Goal: Find contact information: Obtain details needed to contact an individual or organization

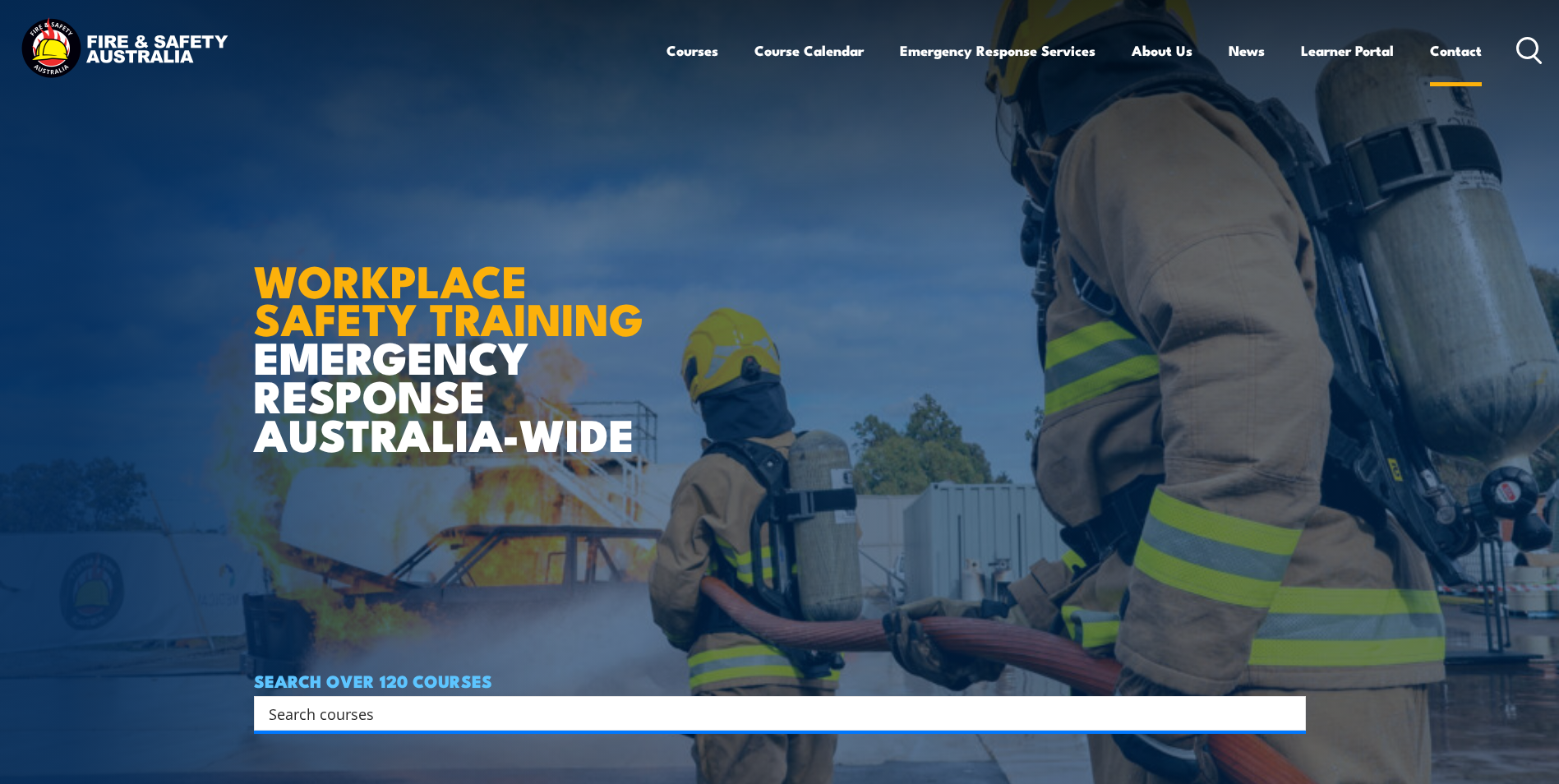
click at [1448, 43] on link "Contact" at bounding box center [1456, 50] width 52 height 43
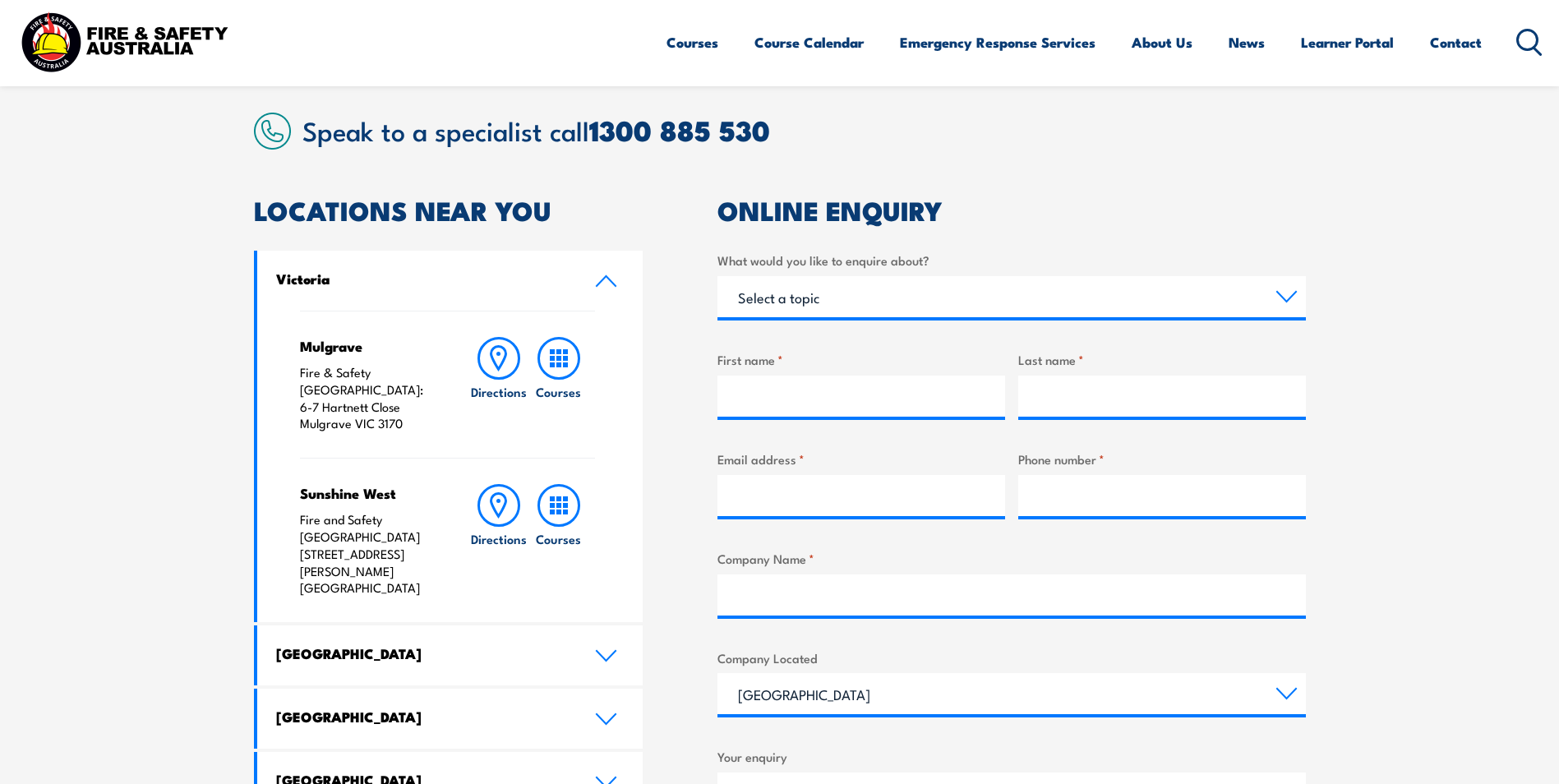
scroll to position [411, 0]
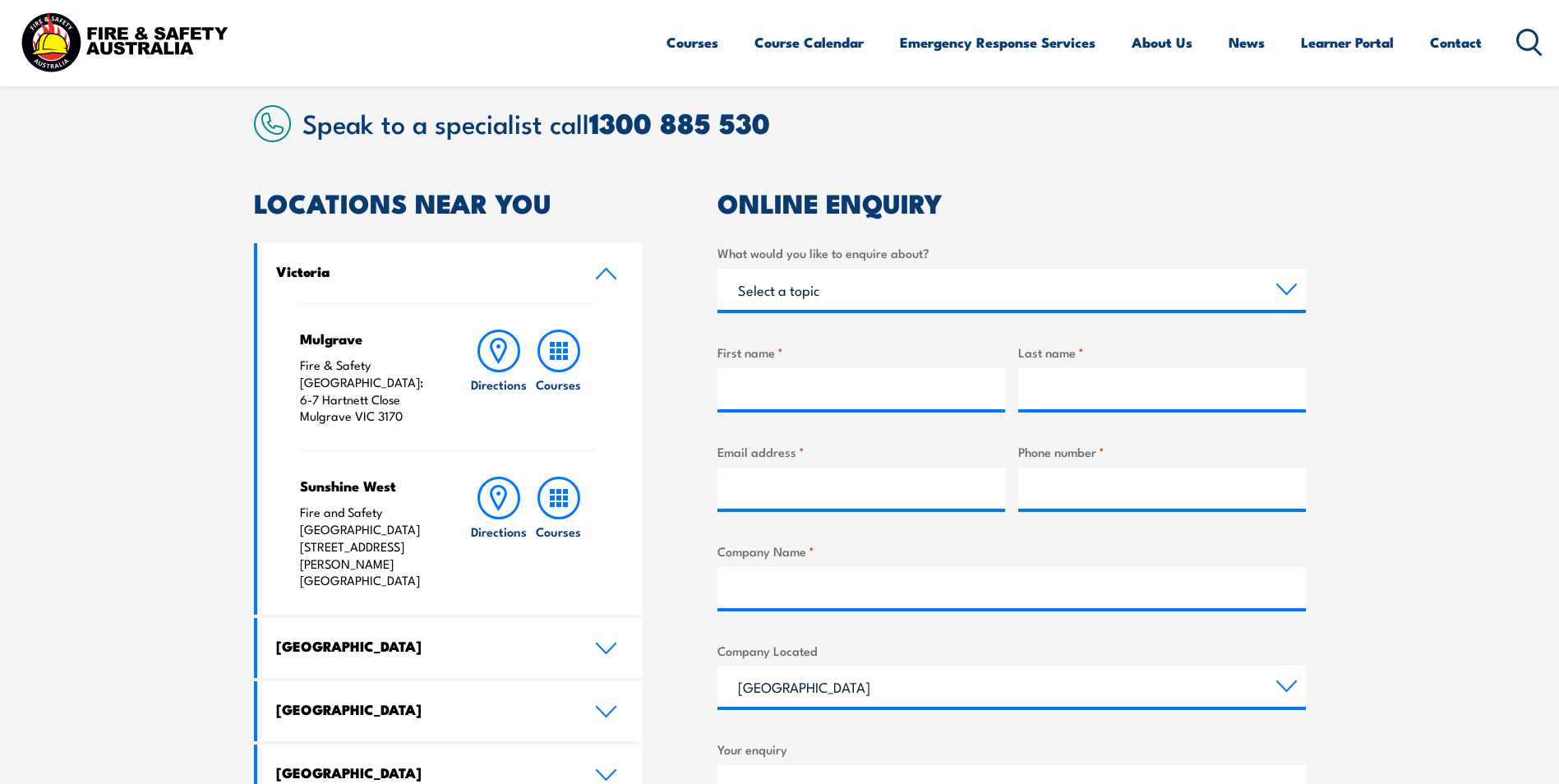
click at [607, 275] on icon at bounding box center [606, 273] width 22 height 13
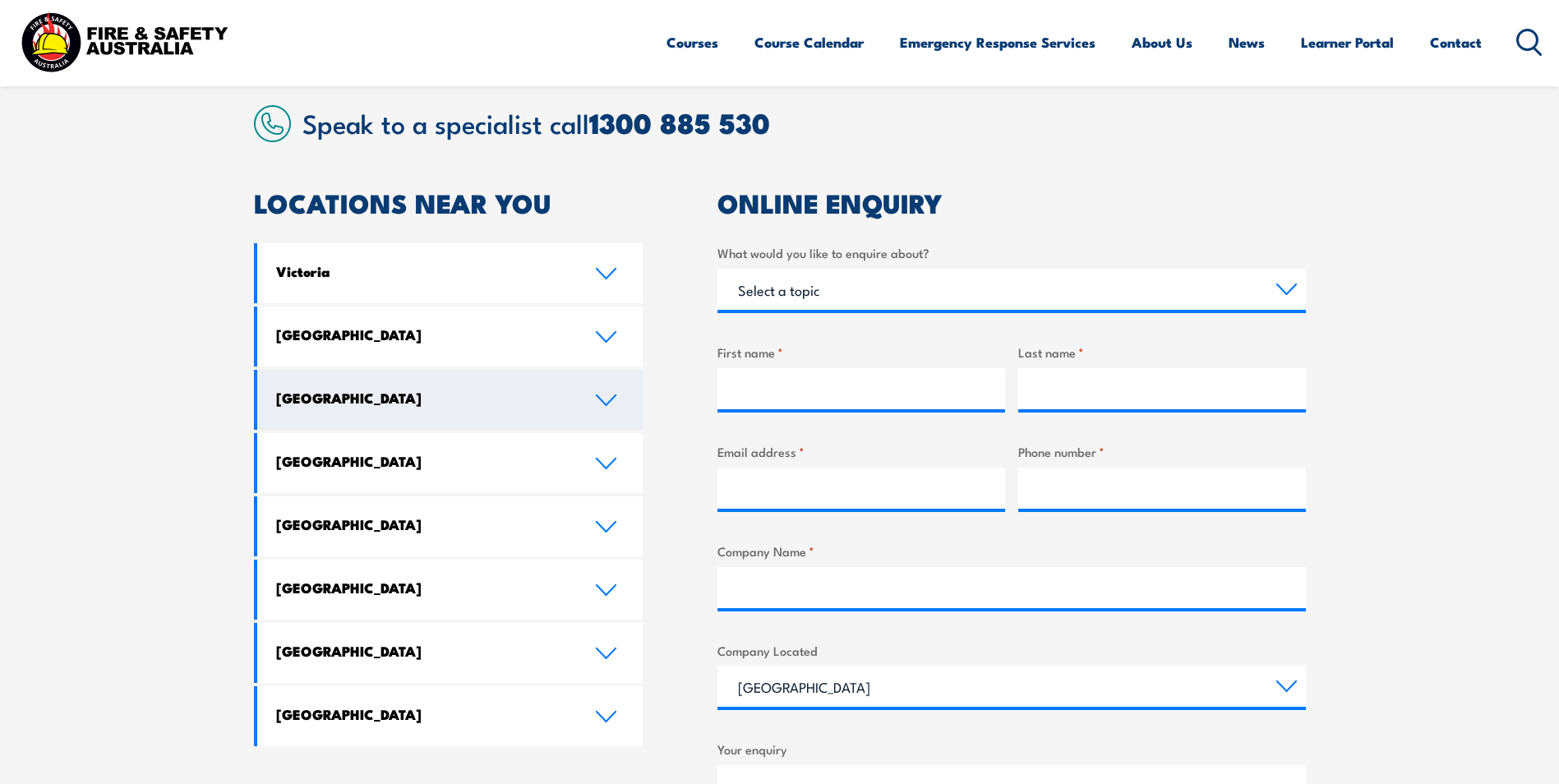
click at [601, 402] on icon at bounding box center [606, 399] width 22 height 13
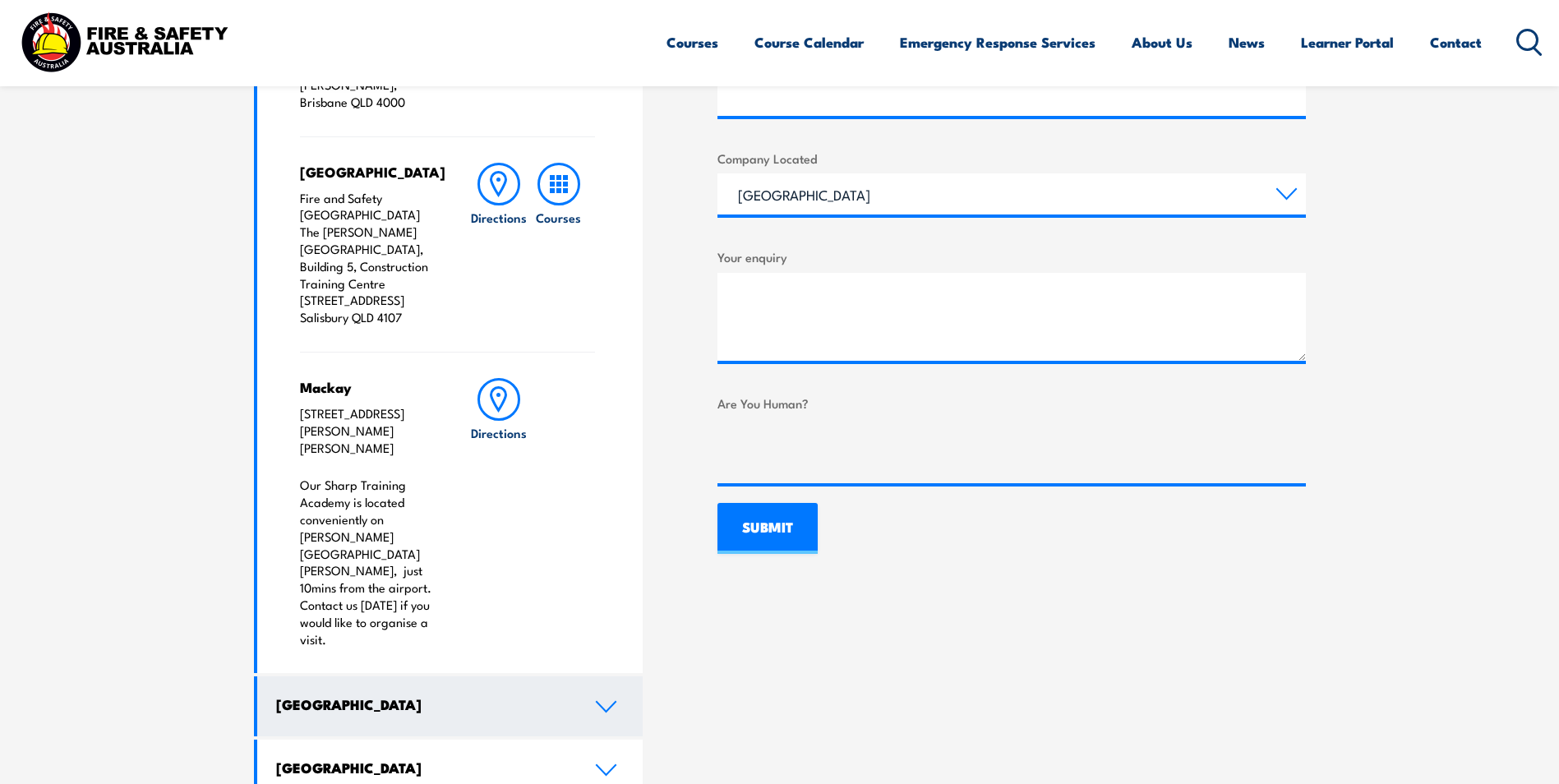
scroll to position [904, 0]
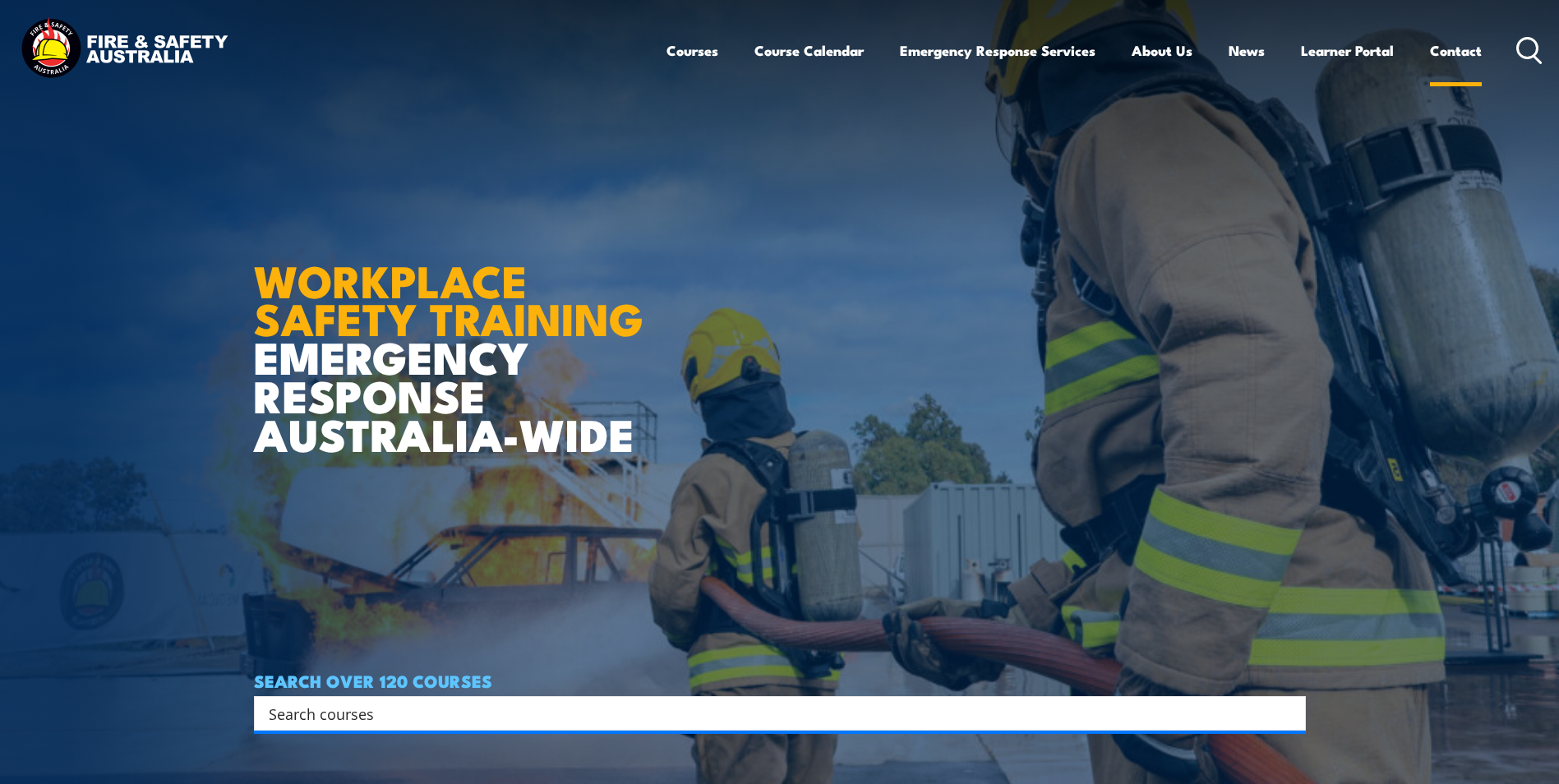
click at [1452, 55] on link "Contact" at bounding box center [1456, 50] width 52 height 43
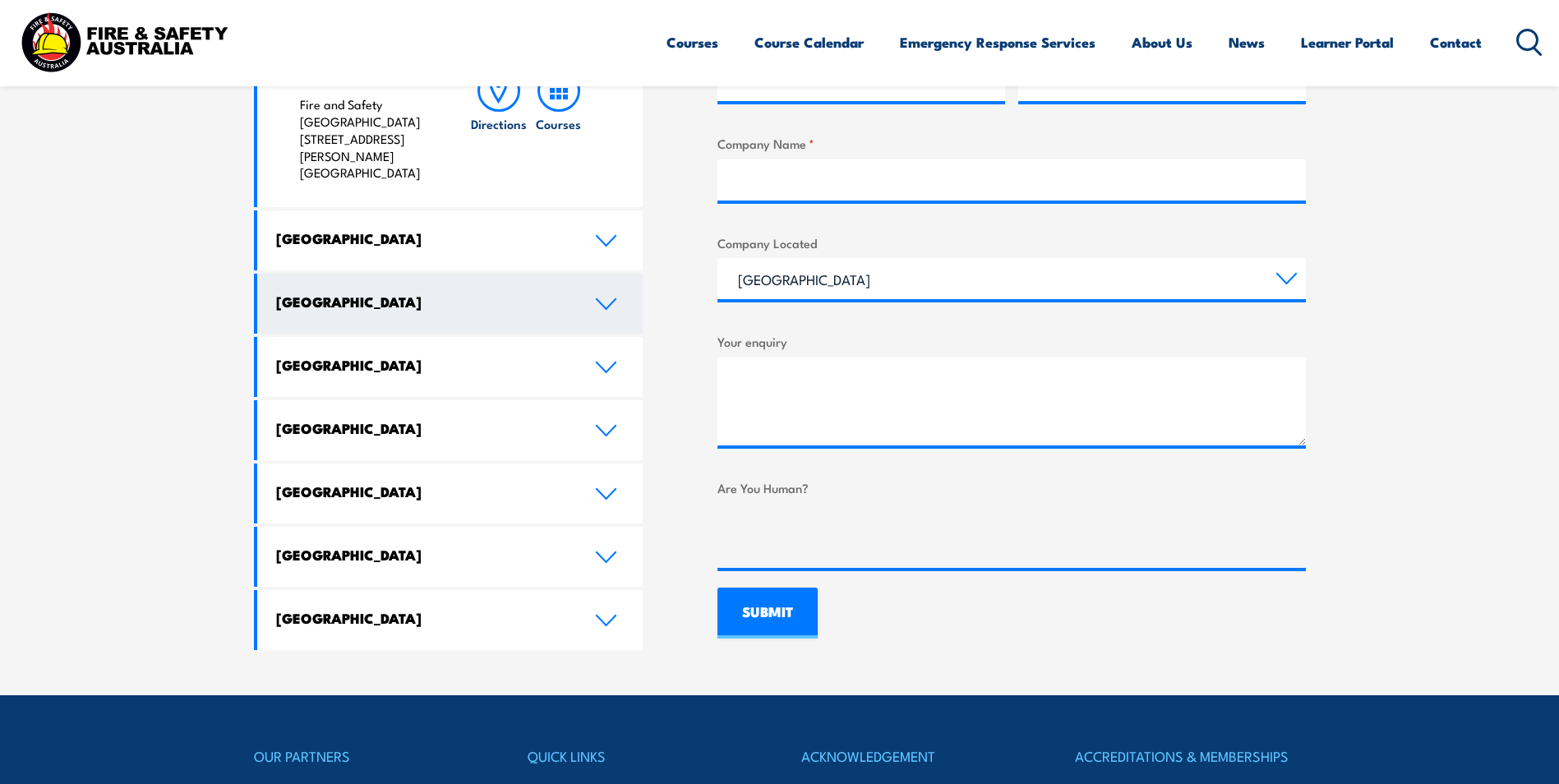
scroll to position [822, 0]
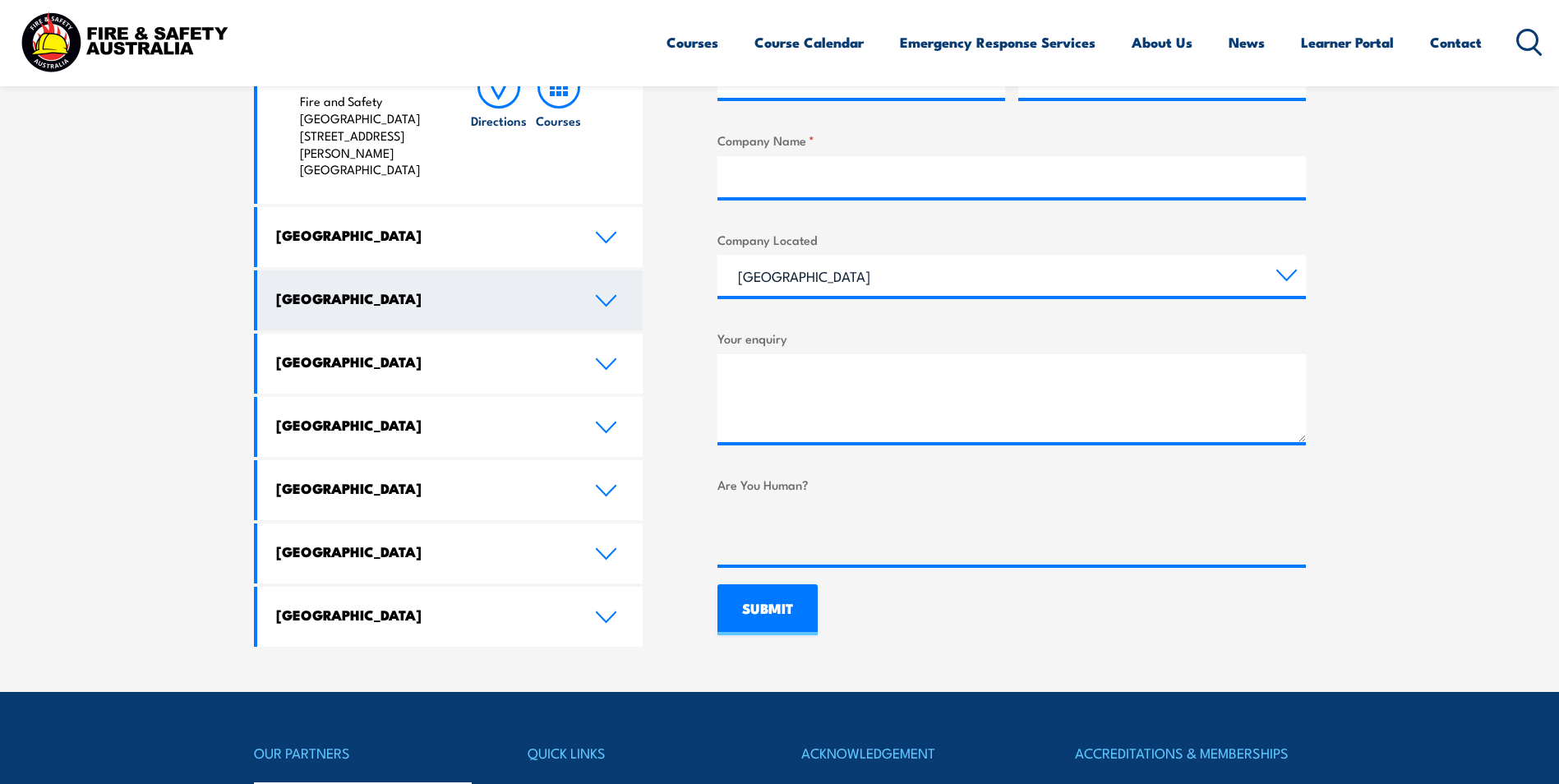
click at [589, 270] on link "[GEOGRAPHIC_DATA]" at bounding box center [450, 300] width 386 height 60
